Goal: Complete application form

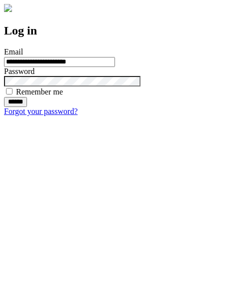
type input "**********"
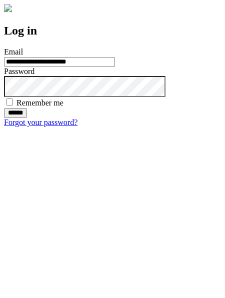
click at [27, 118] on input "******" at bounding box center [15, 113] width 23 height 10
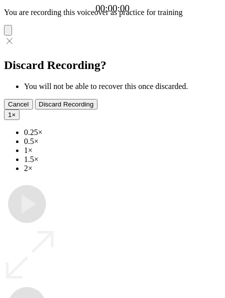
type input "**********"
